Goal: Book appointment/travel/reservation

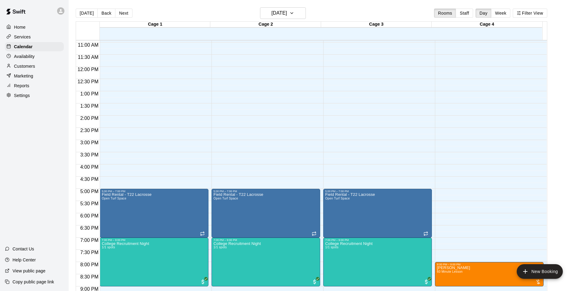
scroll to position [280, 0]
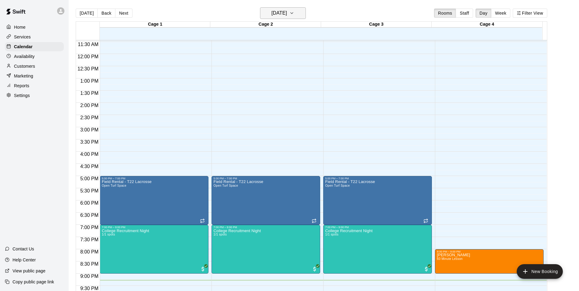
click at [263, 14] on button "[DATE]" at bounding box center [283, 13] width 46 height 12
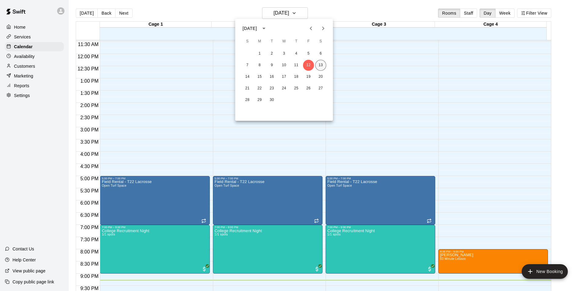
click at [321, 60] on button "13" at bounding box center [320, 65] width 11 height 11
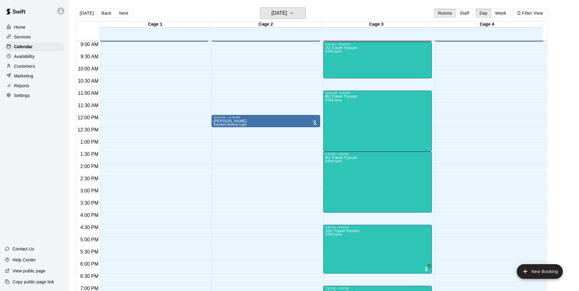
scroll to position [188, 0]
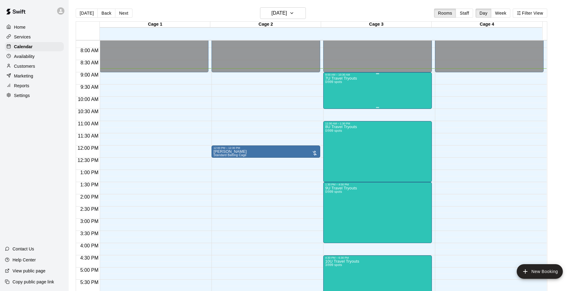
click at [345, 98] on div "7U Travel Tryouts 0/999 spots" at bounding box center [341, 221] width 32 height 291
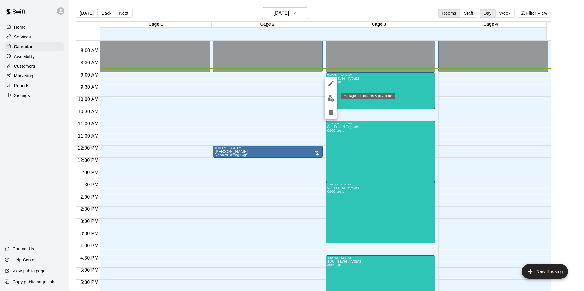
click at [333, 100] on img "edit" at bounding box center [330, 98] width 7 height 7
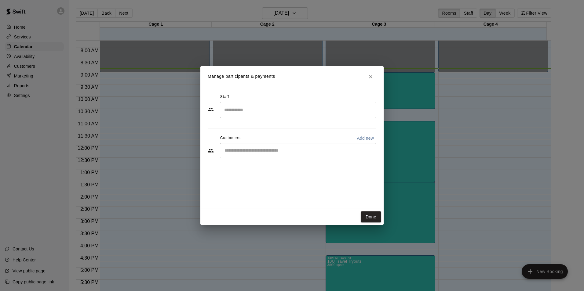
click at [373, 78] on icon "Close" at bounding box center [370, 77] width 6 height 6
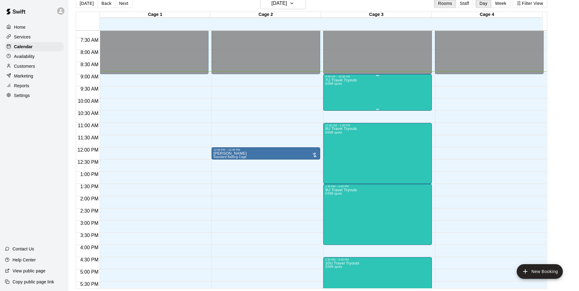
scroll to position [146, 0]
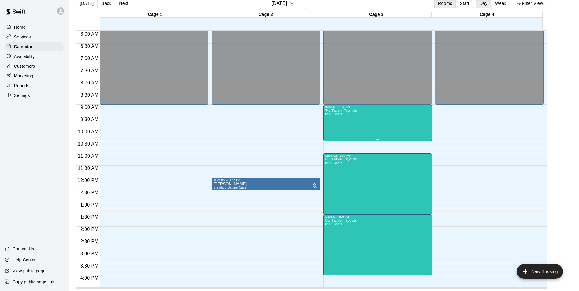
click at [395, 128] on div "7U Travel Tryouts 0/999 spots" at bounding box center [377, 254] width 105 height 291
drag, startPoint x: 488, startPoint y: 152, endPoint x: 488, endPoint y: 156, distance: 4.0
click at [488, 156] on div at bounding box center [292, 145] width 584 height 291
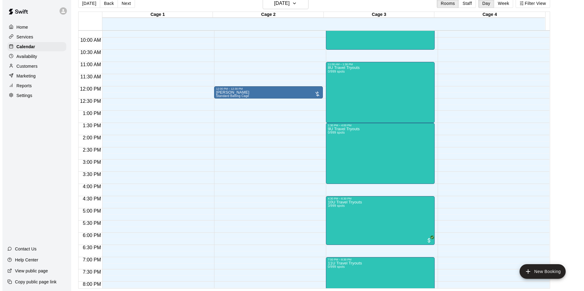
scroll to position [207, 0]
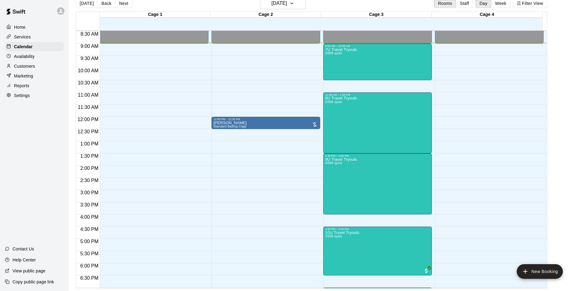
click at [178, 124] on div "12:00 AM – 9:00 AM Closed 10:00 PM – 11:59 PM Closed" at bounding box center [154, 117] width 109 height 586
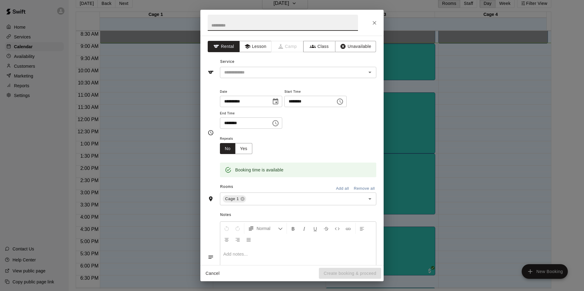
click at [343, 102] on icon "Choose time, selected time is 12:15 PM" at bounding box center [339, 101] width 7 height 7
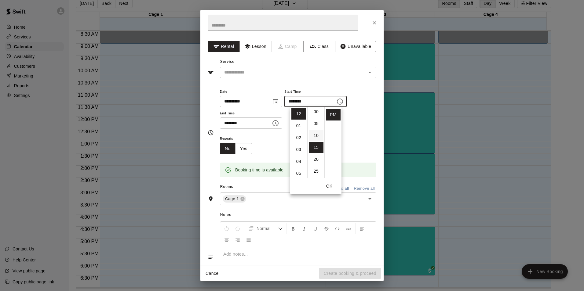
scroll to position [0, 0]
click at [317, 114] on li "00" at bounding box center [316, 113] width 15 height 11
type input "********"
click at [371, 26] on button "Close" at bounding box center [374, 22] width 11 height 11
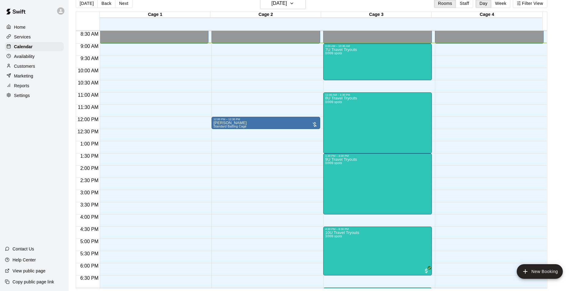
click at [162, 247] on div "12:00 AM – 9:00 AM Closed 10:00 PM – 11:59 PM Closed" at bounding box center [154, 117] width 109 height 586
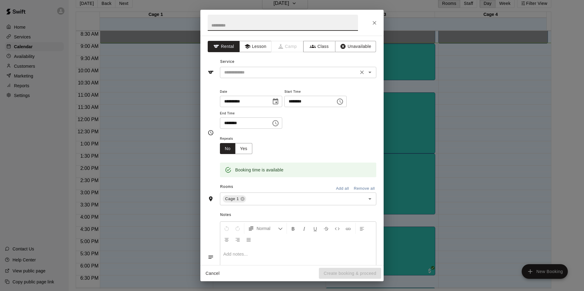
click at [290, 74] on input "text" at bounding box center [289, 73] width 135 height 8
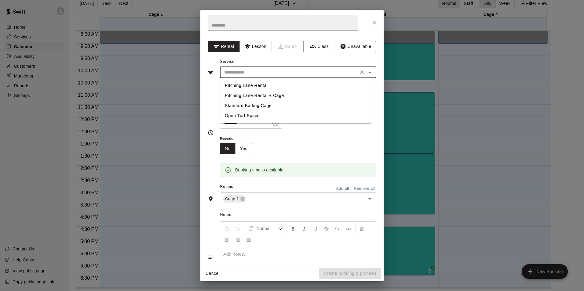
click at [262, 103] on li "Standard Batting Cage" at bounding box center [296, 106] width 152 height 10
type input "**********"
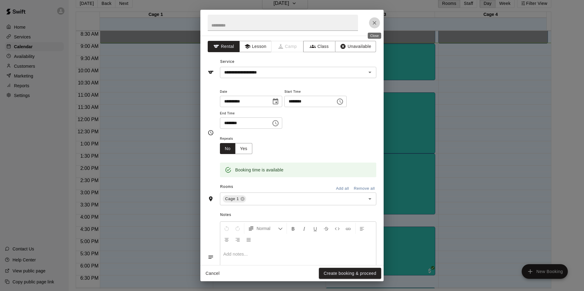
click at [371, 18] on button "Close" at bounding box center [374, 22] width 11 height 11
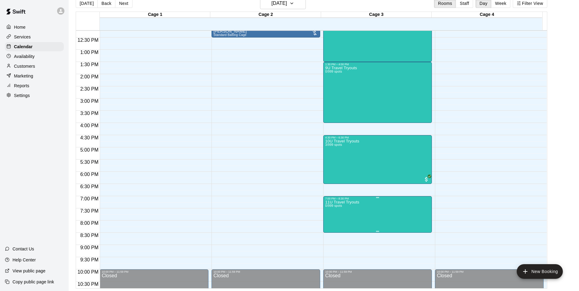
scroll to position [237, 0]
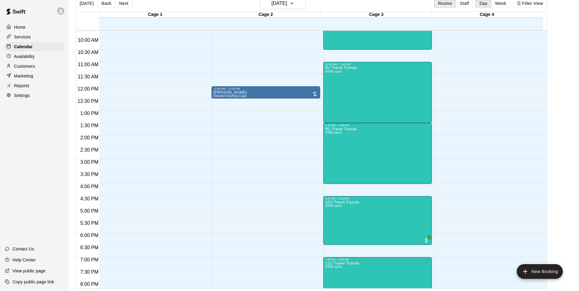
drag, startPoint x: 398, startPoint y: 211, endPoint x: 215, endPoint y: 170, distance: 187.3
click at [215, 170] on div "12:00 AM – 9:00 AM Closed 12:00 PM – 12:30 PM [PERSON_NAME] Standard Batting Ca…" at bounding box center [266, 86] width 109 height 586
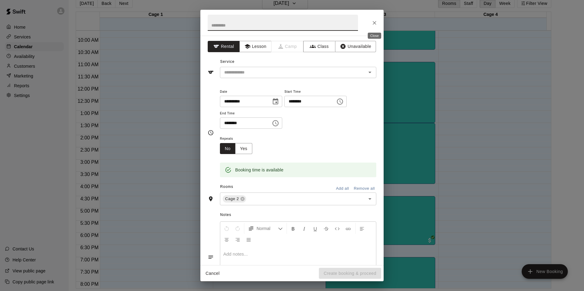
click at [375, 24] on icon "Close" at bounding box center [374, 23] width 6 height 6
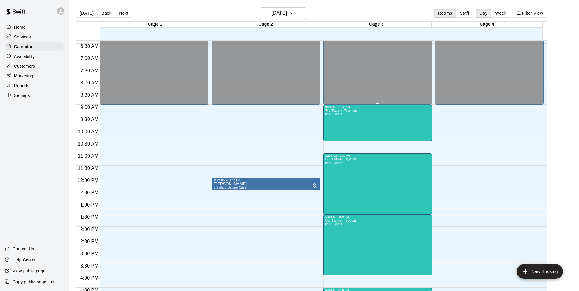
scroll to position [146, 0]
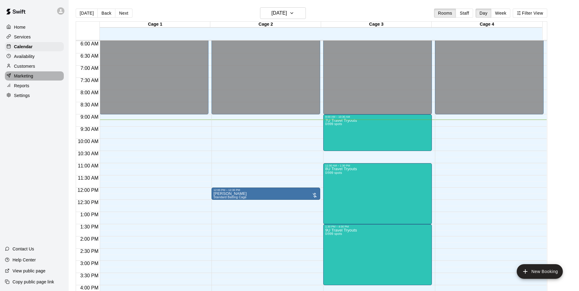
click at [37, 75] on div "Marketing" at bounding box center [34, 75] width 59 height 9
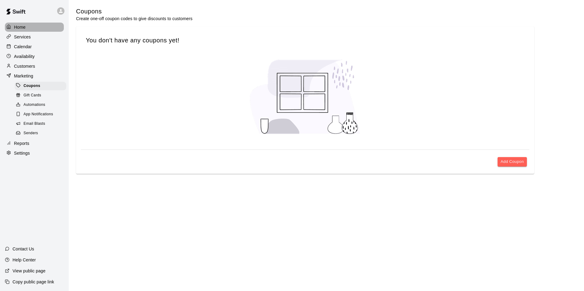
click at [17, 24] on div "Home" at bounding box center [34, 27] width 59 height 9
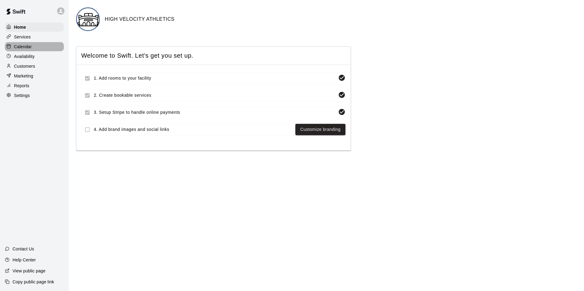
click at [45, 47] on div "Calendar" at bounding box center [34, 46] width 59 height 9
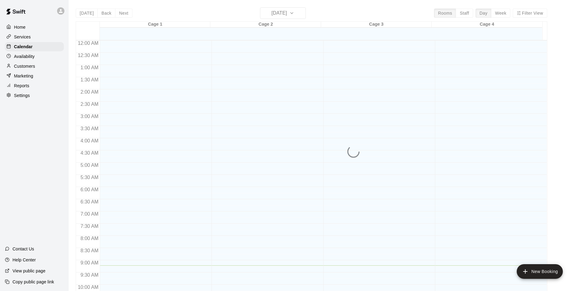
scroll to position [225, 0]
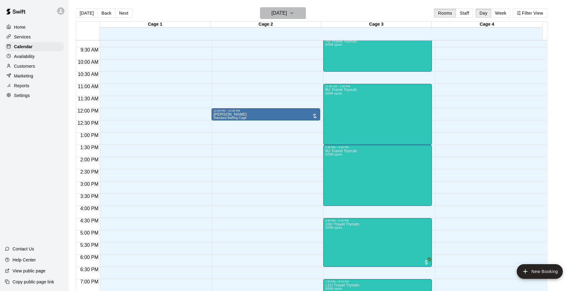
click at [287, 11] on h6 "[DATE]" at bounding box center [279, 13] width 16 height 9
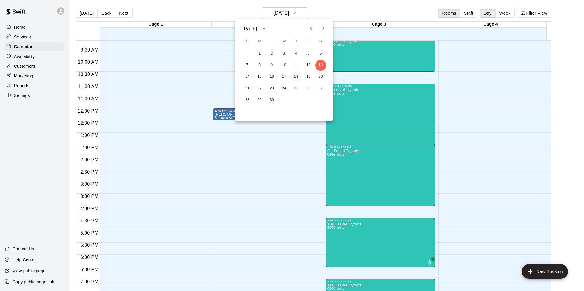
click at [294, 75] on button "18" at bounding box center [296, 76] width 11 height 11
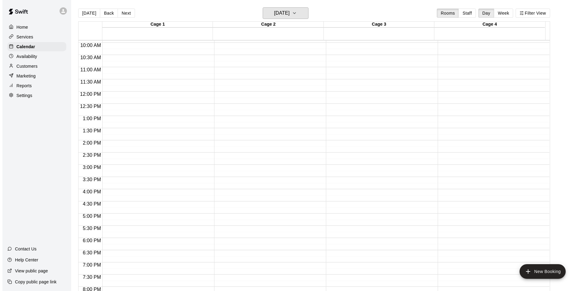
scroll to position [207, 0]
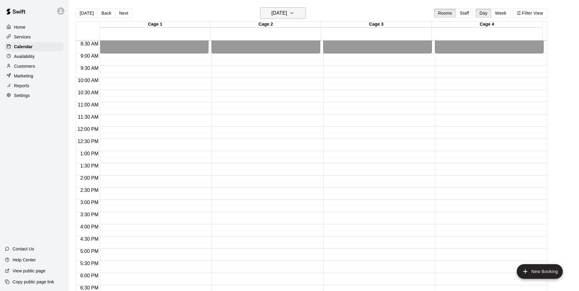
drag, startPoint x: 282, startPoint y: 16, endPoint x: 286, endPoint y: 18, distance: 4.9
click at [286, 18] on button "[DATE]" at bounding box center [283, 13] width 46 height 12
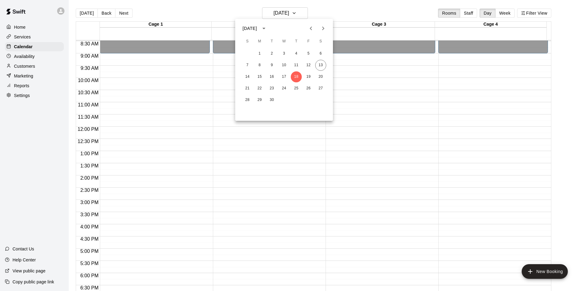
drag, startPoint x: 350, startPoint y: 65, endPoint x: 356, endPoint y: 47, distance: 18.5
click at [360, 47] on div at bounding box center [292, 145] width 584 height 291
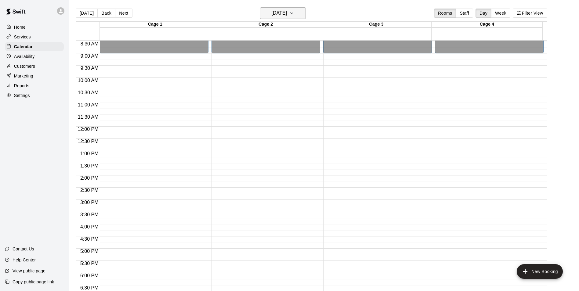
click at [306, 17] on button "[DATE]" at bounding box center [283, 13] width 46 height 12
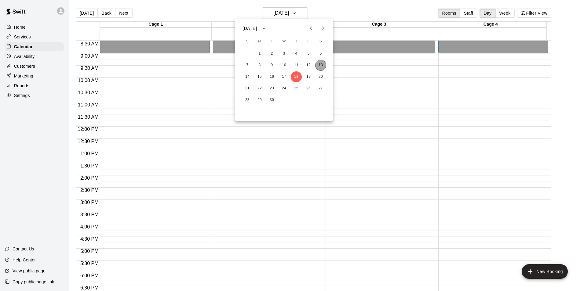
click at [324, 59] on div "1 2 3 4 5 6 7 8 9 10 11 12 13 14 15 16 17 18 19 20 21 22 23 24 25 26 27 28 29 30" at bounding box center [284, 77] width 98 height 59
click at [324, 60] on div "7 8 9 10 11 12 13" at bounding box center [284, 65] width 98 height 11
click at [323, 63] on button "13" at bounding box center [320, 65] width 11 height 11
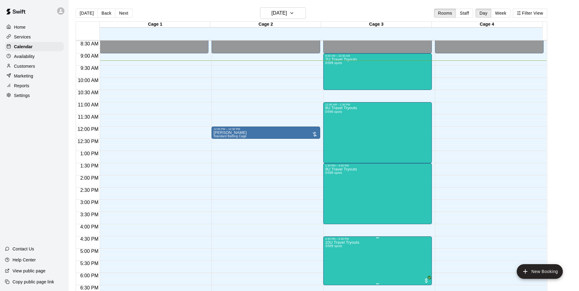
click at [330, 263] on img "edit" at bounding box center [330, 262] width 7 height 7
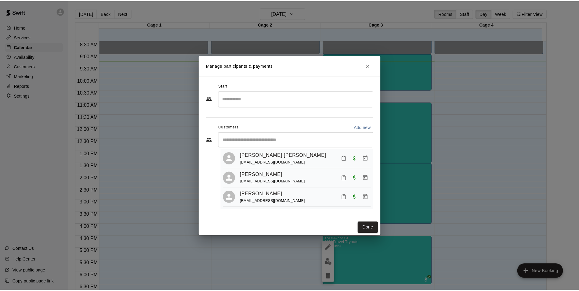
scroll to position [17, 0]
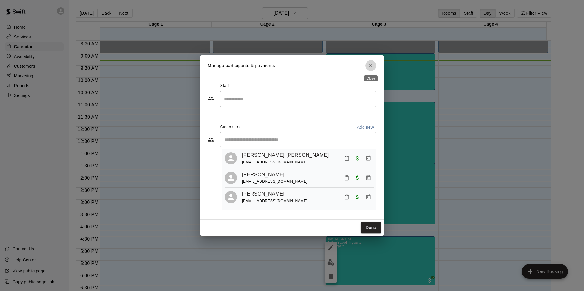
click at [374, 64] on button "Close" at bounding box center [370, 65] width 11 height 11
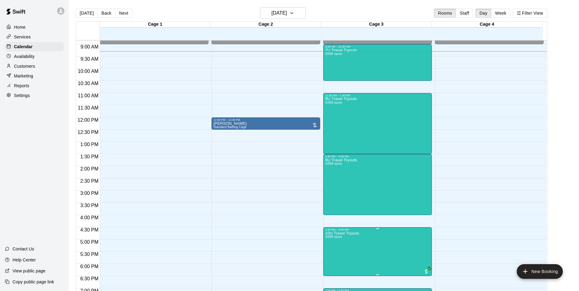
scroll to position [207, 0]
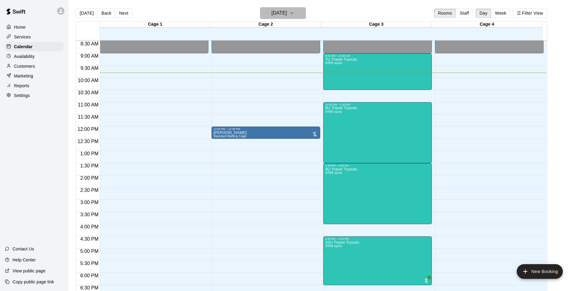
click at [271, 17] on h6 "[DATE]" at bounding box center [279, 13] width 16 height 9
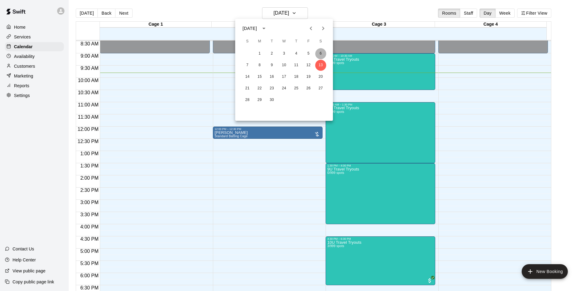
click at [317, 56] on button "6" at bounding box center [320, 53] width 11 height 11
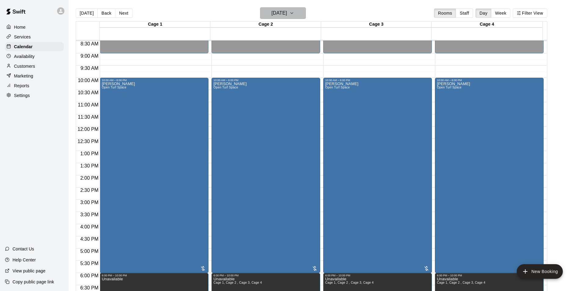
click at [287, 14] on h6 "[DATE]" at bounding box center [279, 13] width 16 height 9
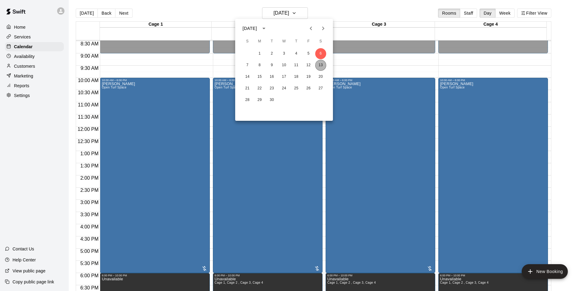
click at [322, 64] on button "13" at bounding box center [320, 65] width 11 height 11
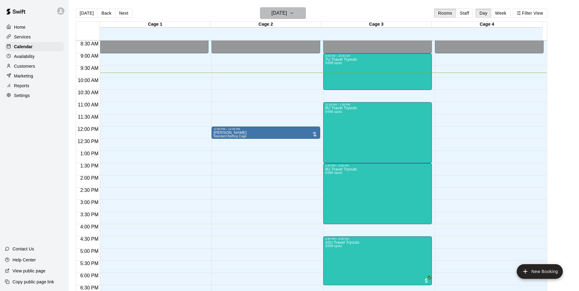
click at [294, 11] on icon "button" at bounding box center [291, 12] width 5 height 7
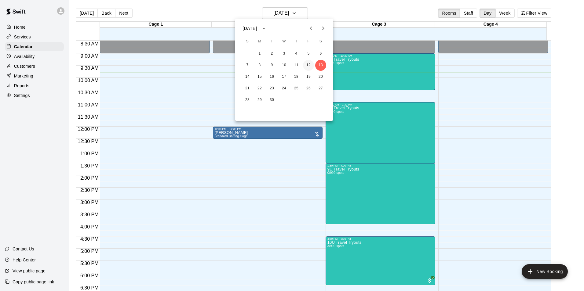
click at [308, 64] on button "12" at bounding box center [308, 65] width 11 height 11
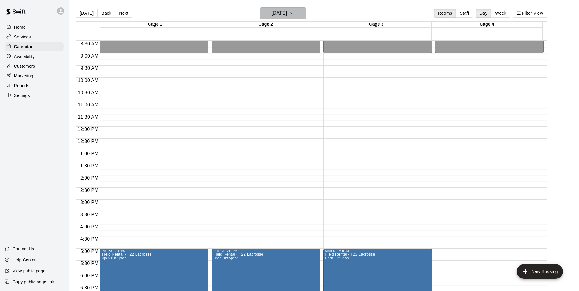
click at [287, 17] on h6 "[DATE]" at bounding box center [279, 13] width 16 height 9
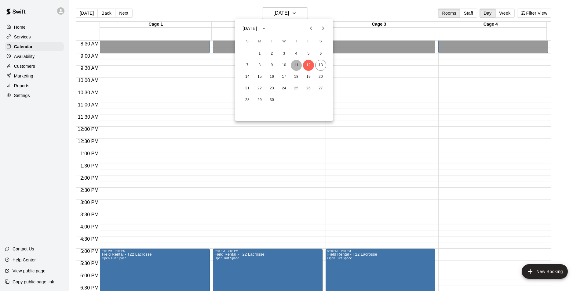
click at [298, 67] on button "11" at bounding box center [296, 65] width 11 height 11
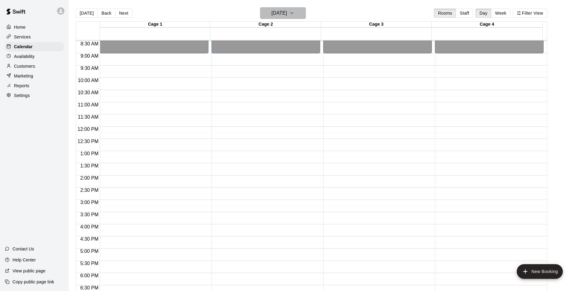
click at [294, 16] on icon "button" at bounding box center [291, 12] width 5 height 7
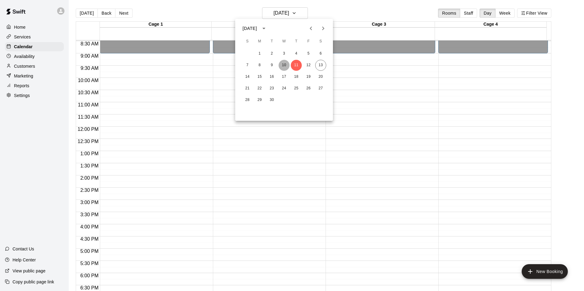
click at [283, 64] on button "10" at bounding box center [283, 65] width 11 height 11
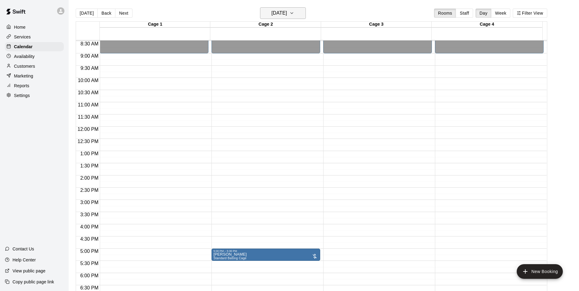
click at [302, 17] on button "[DATE]" at bounding box center [283, 13] width 46 height 12
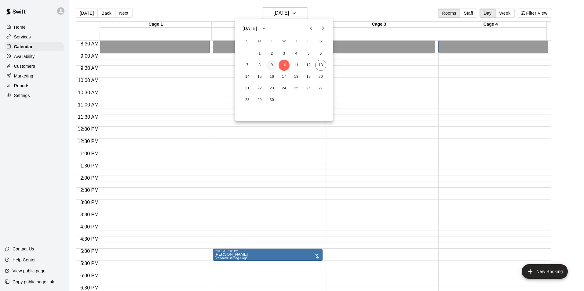
click at [273, 63] on button "9" at bounding box center [271, 65] width 11 height 11
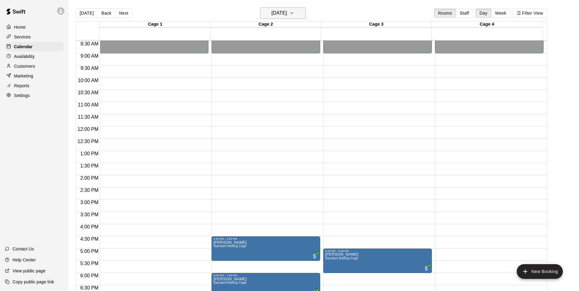
click at [283, 15] on h6 "[DATE]" at bounding box center [279, 13] width 16 height 9
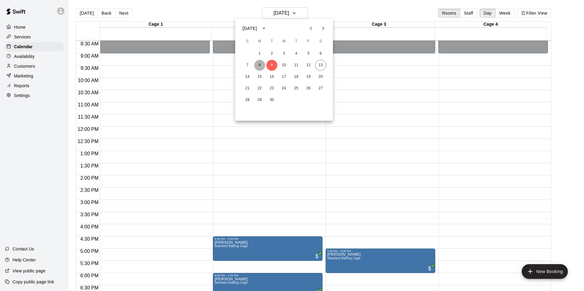
click at [259, 62] on button "8" at bounding box center [259, 65] width 11 height 11
